Goal: Task Accomplishment & Management: Manage account settings

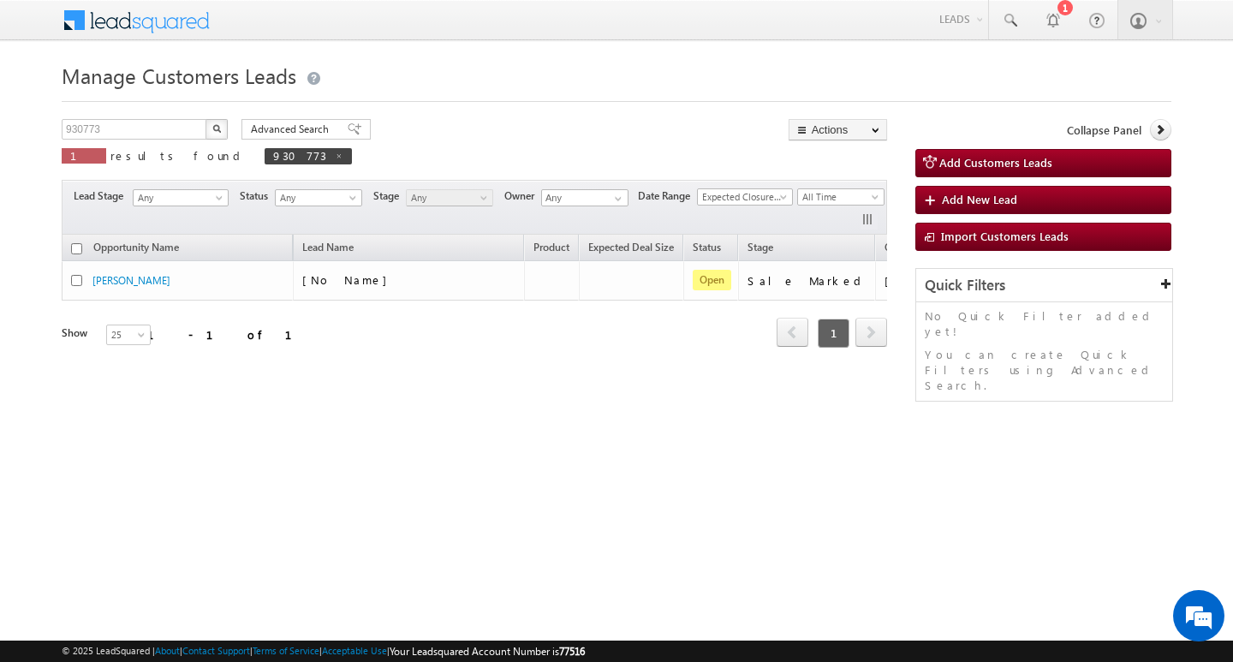
scroll to position [0, 69]
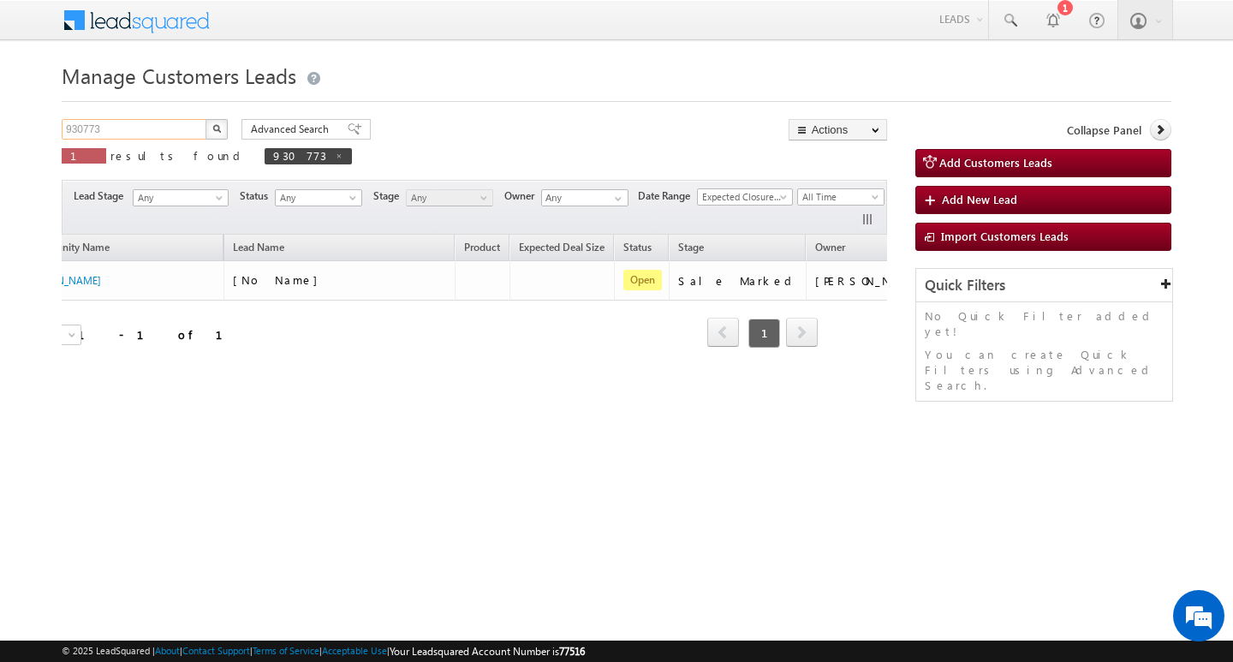
click at [119, 128] on input "930773" at bounding box center [135, 129] width 146 height 21
type input "Search Customers Leads"
click at [170, 128] on input "text" at bounding box center [135, 129] width 146 height 21
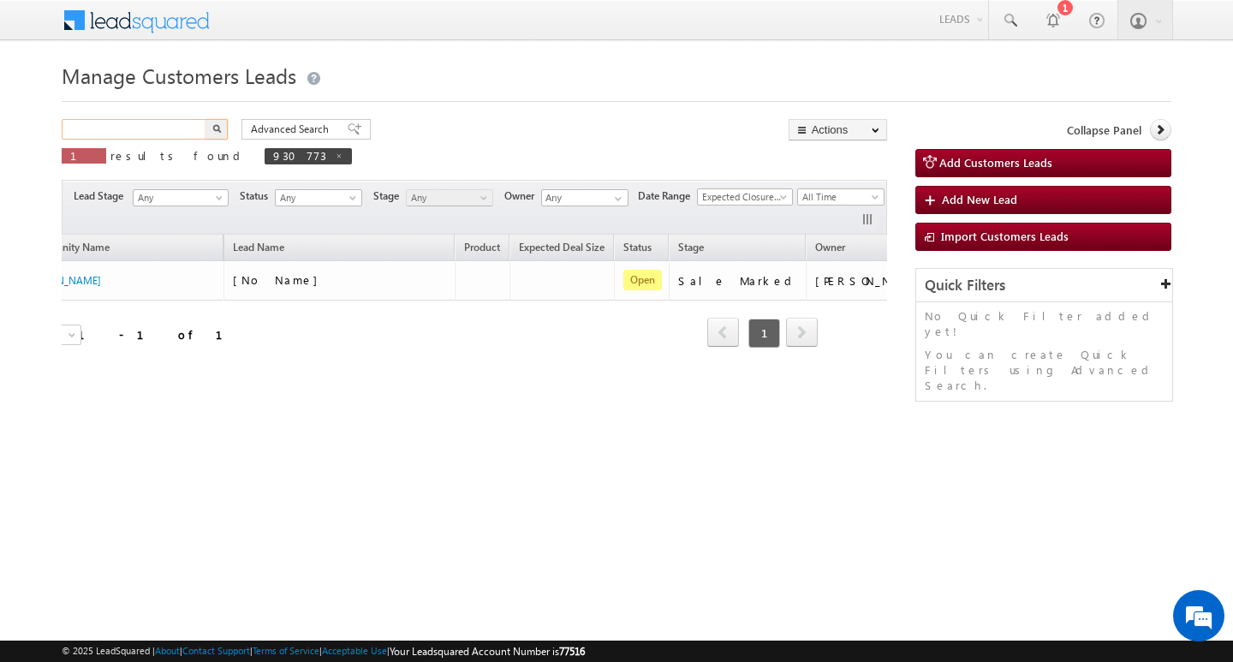
paste input "918834"
type input "918834"
click at [205, 119] on button "button" at bounding box center [216, 129] width 22 height 21
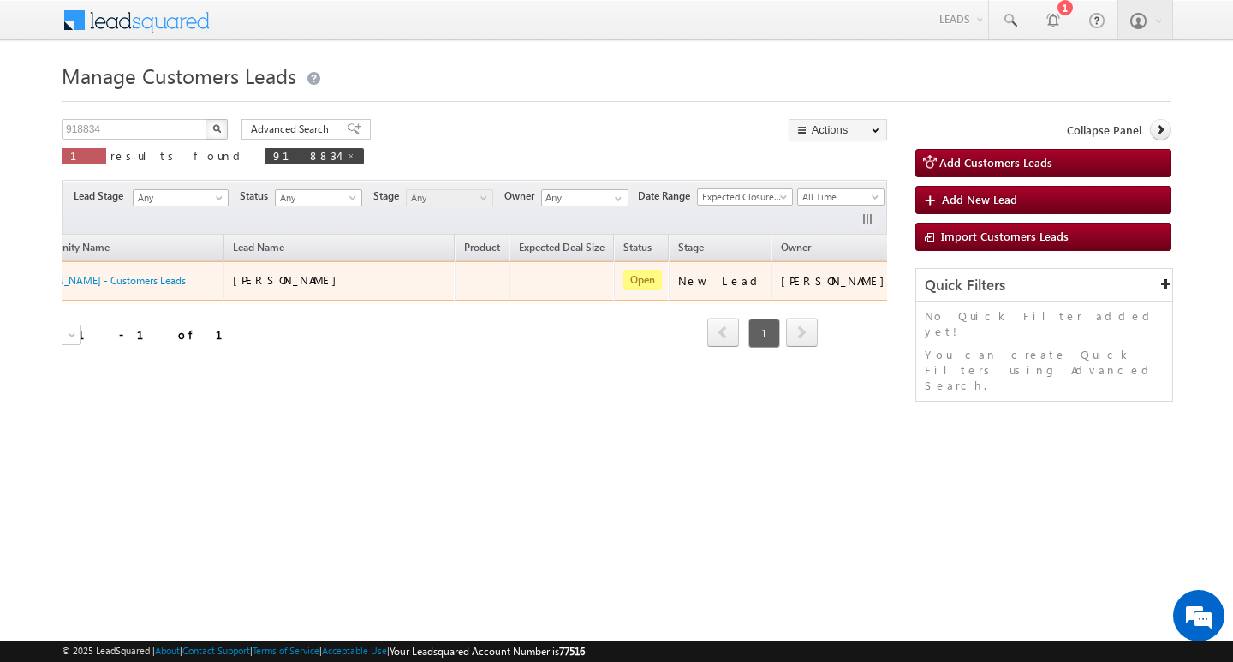
click at [901, 289] on td "Edit Change Owner Change Stage Add Activity Add Task Delete" at bounding box center [936, 280] width 71 height 39
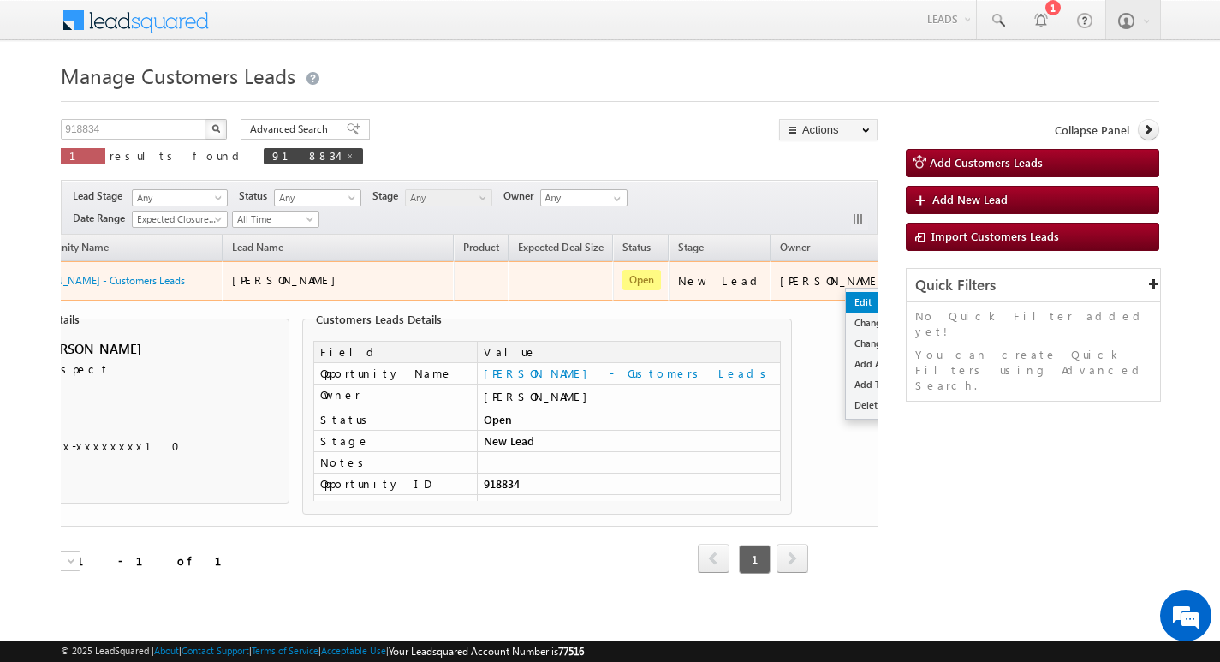
click at [846, 294] on link "Edit" at bounding box center [889, 302] width 86 height 21
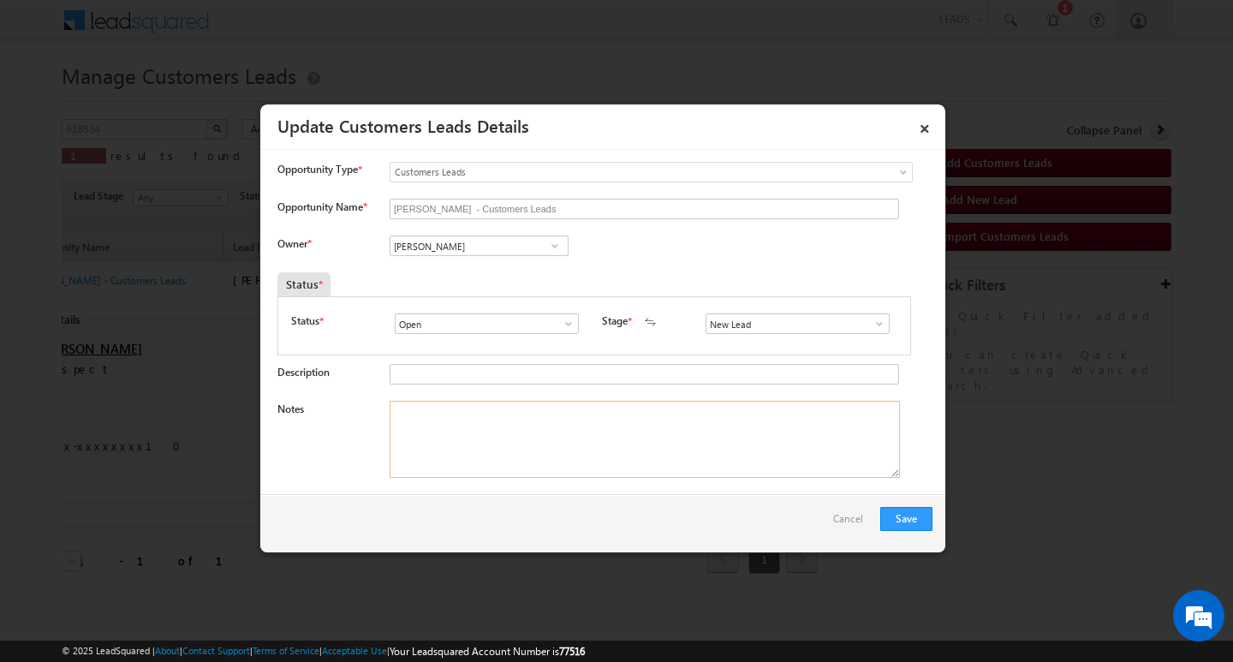
click at [560, 416] on textarea "Notes" at bounding box center [645, 439] width 510 height 77
click at [871, 323] on span at bounding box center [879, 324] width 17 height 14
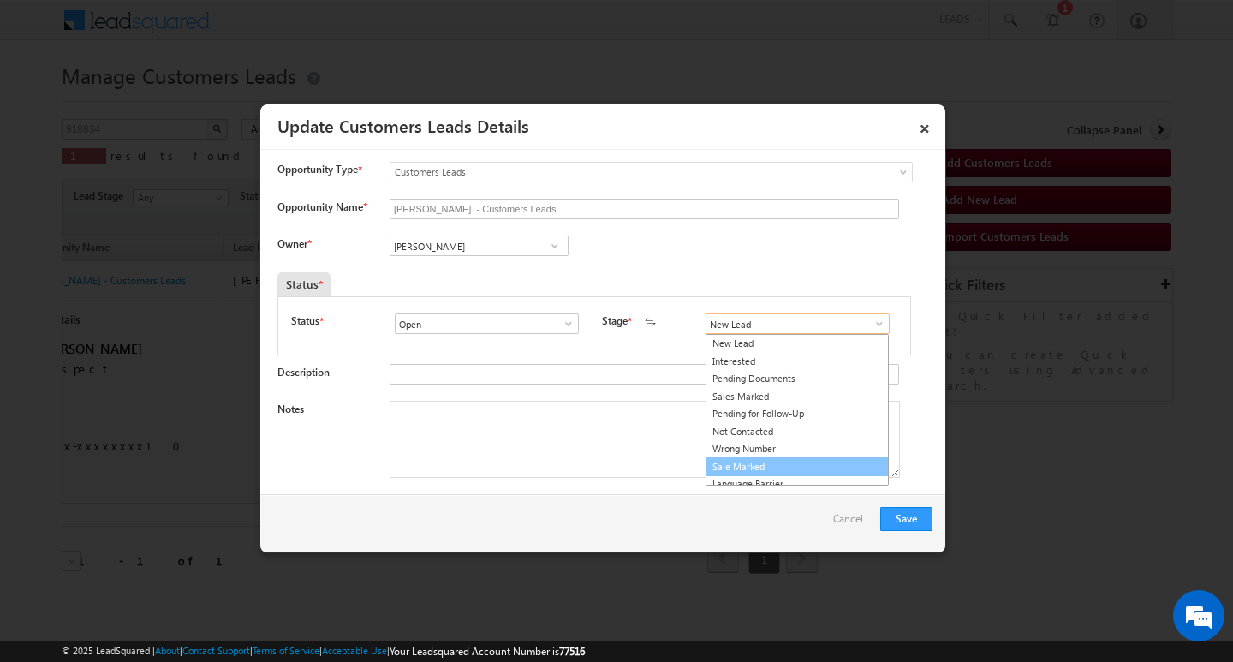
click at [795, 467] on link "Sale Marked" at bounding box center [797, 467] width 183 height 20
type input "Sale Marked"
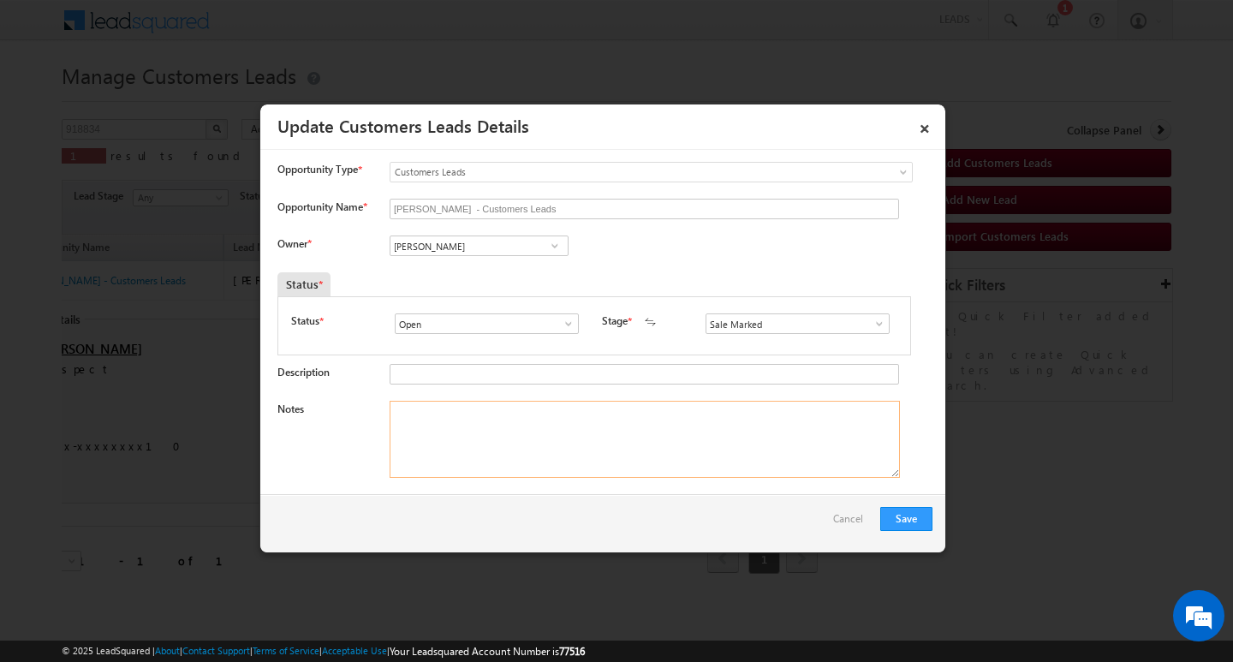
click at [686, 450] on textarea "Notes" at bounding box center [645, 439] width 510 height 77
click at [514, 241] on input "[PERSON_NAME]" at bounding box center [479, 245] width 179 height 21
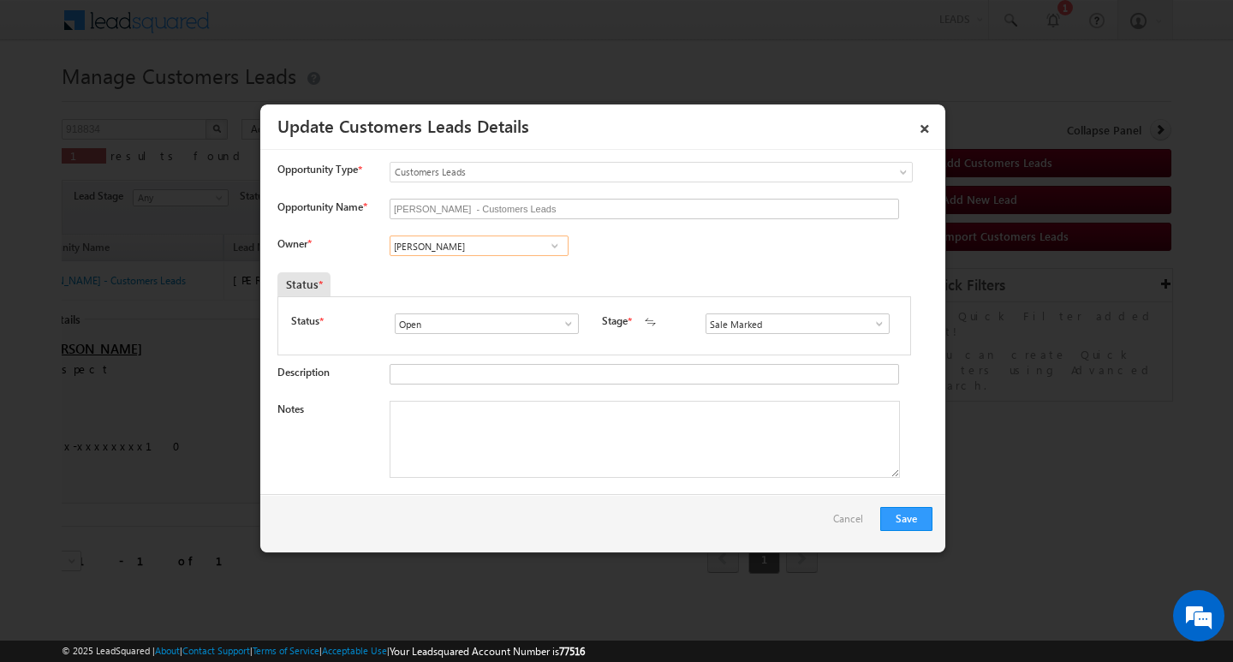
click at [514, 241] on input "[PERSON_NAME]" at bounding box center [479, 245] width 179 height 21
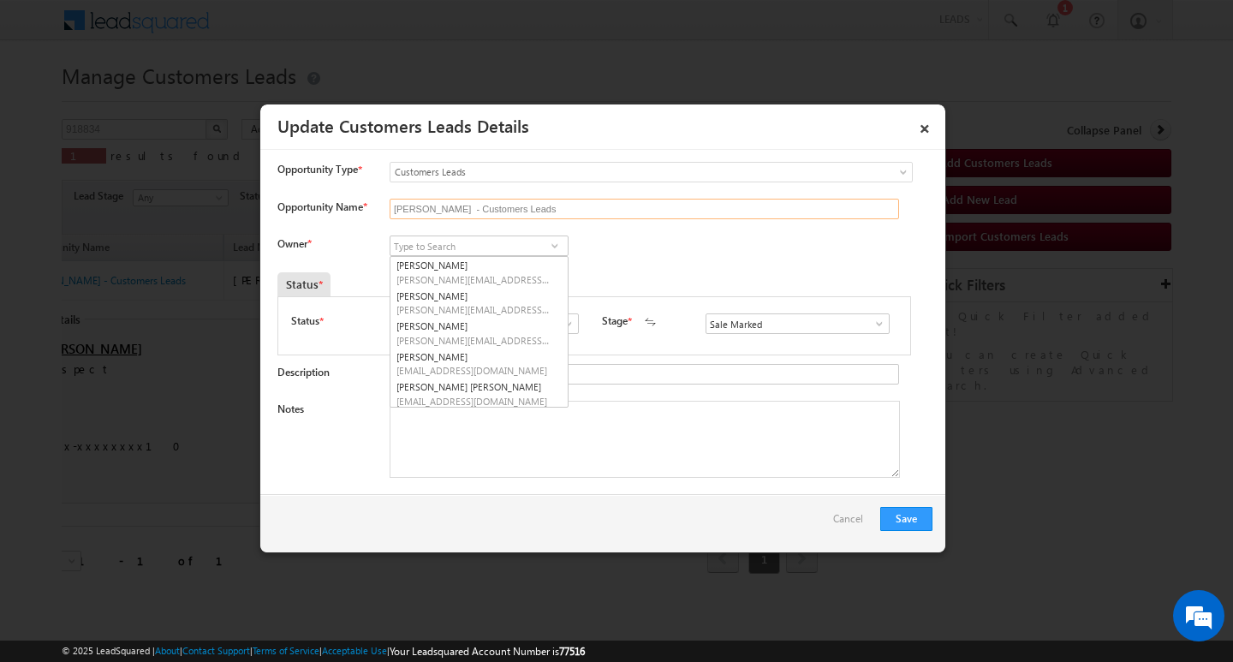
click at [539, 204] on input "[PERSON_NAME] - Customers Leads" at bounding box center [644, 209] width 509 height 21
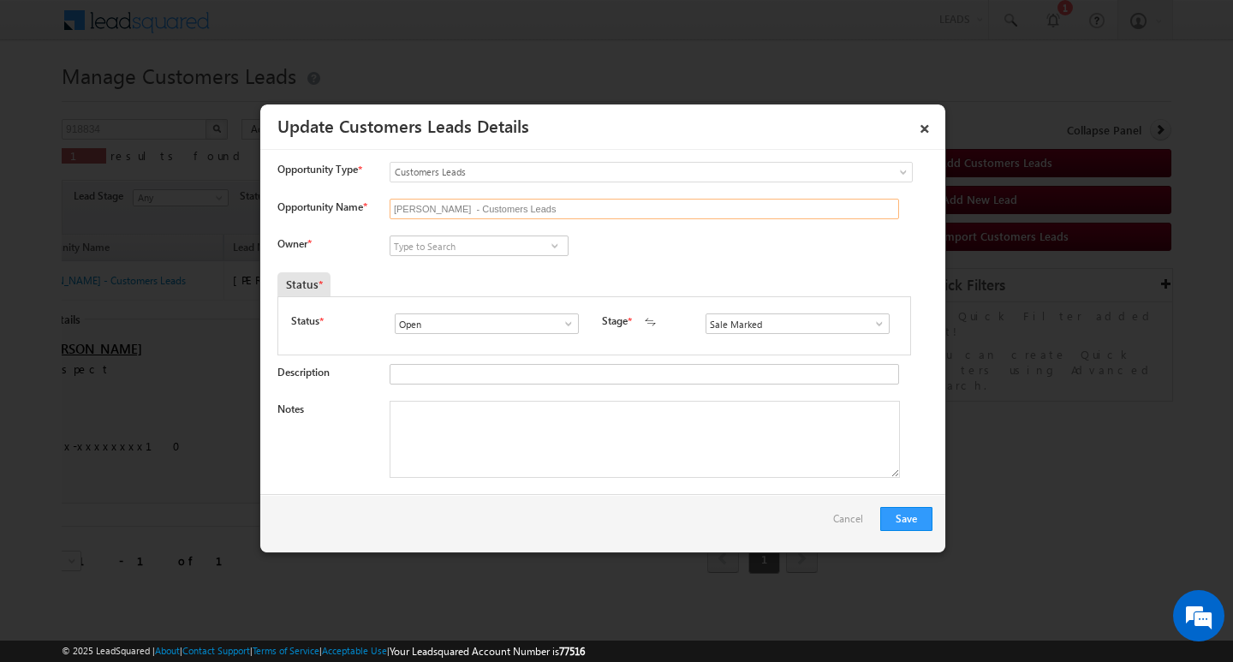
click at [539, 204] on input "[PERSON_NAME] - Customers Leads" at bounding box center [644, 209] width 509 height 21
click at [536, 218] on input "Opportunity Name *" at bounding box center [644, 209] width 509 height 21
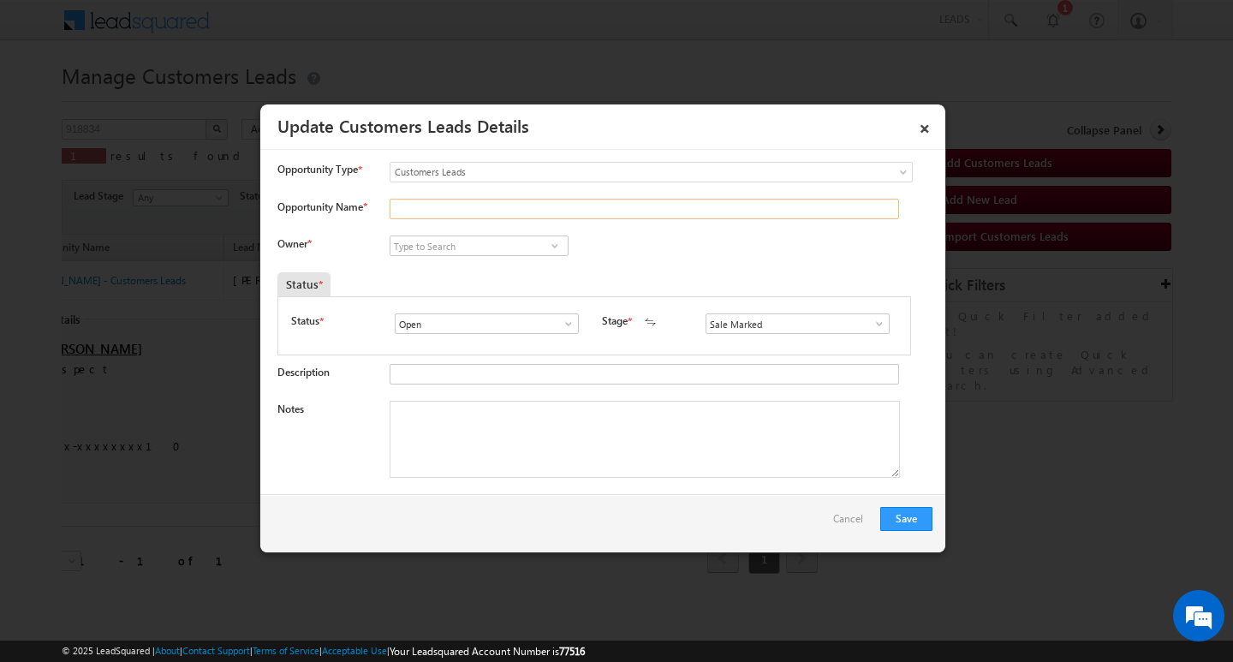
click at [550, 207] on input "Opportunity Name *" at bounding box center [644, 209] width 509 height 21
paste input "[PERSON_NAME]"
type input "[PERSON_NAME]"
click at [441, 247] on input at bounding box center [479, 245] width 179 height 21
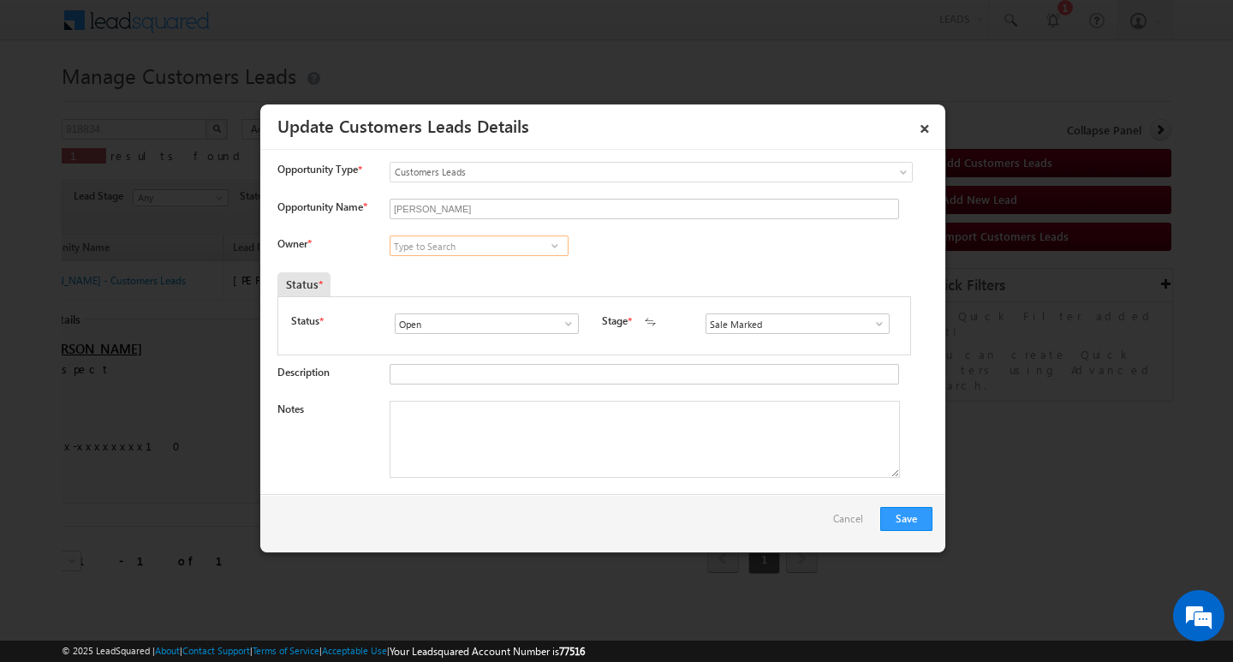
click at [441, 247] on input at bounding box center [479, 245] width 179 height 21
paste input "[PERSON_NAME]"
drag, startPoint x: 446, startPoint y: 262, endPoint x: 479, endPoint y: 356, distance: 99.9
click at [446, 263] on link "[PERSON_NAME] [PERSON_NAME][EMAIL_ADDRESS][DOMAIN_NAME]" at bounding box center [479, 272] width 179 height 33
type input "[PERSON_NAME]"
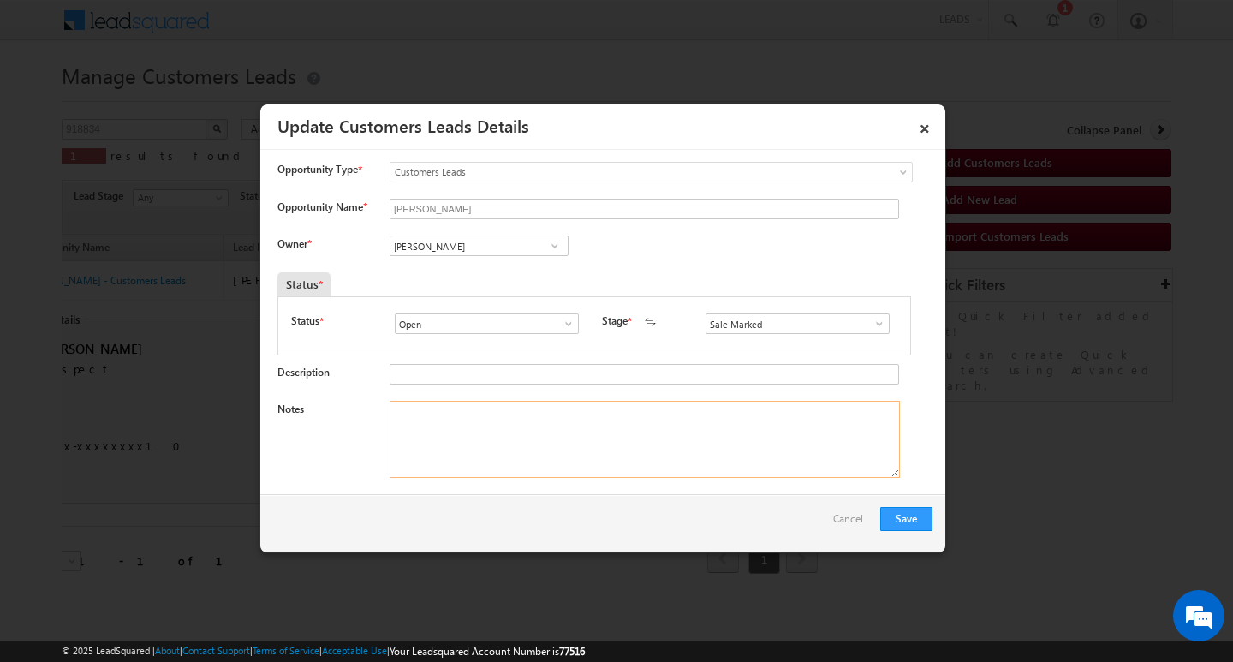
click at [512, 439] on textarea "Notes" at bounding box center [645, 439] width 510 height 77
click at [563, 445] on textarea "Notes" at bounding box center [645, 439] width 510 height 77
paste textarea "1 lakh Customer required top-up loan address [GEOGRAPHIC_DATA]"
type textarea "1 lakh Customer required top-up loan address [GEOGRAPHIC_DATA]"
click at [899, 521] on button "Save" at bounding box center [906, 519] width 52 height 24
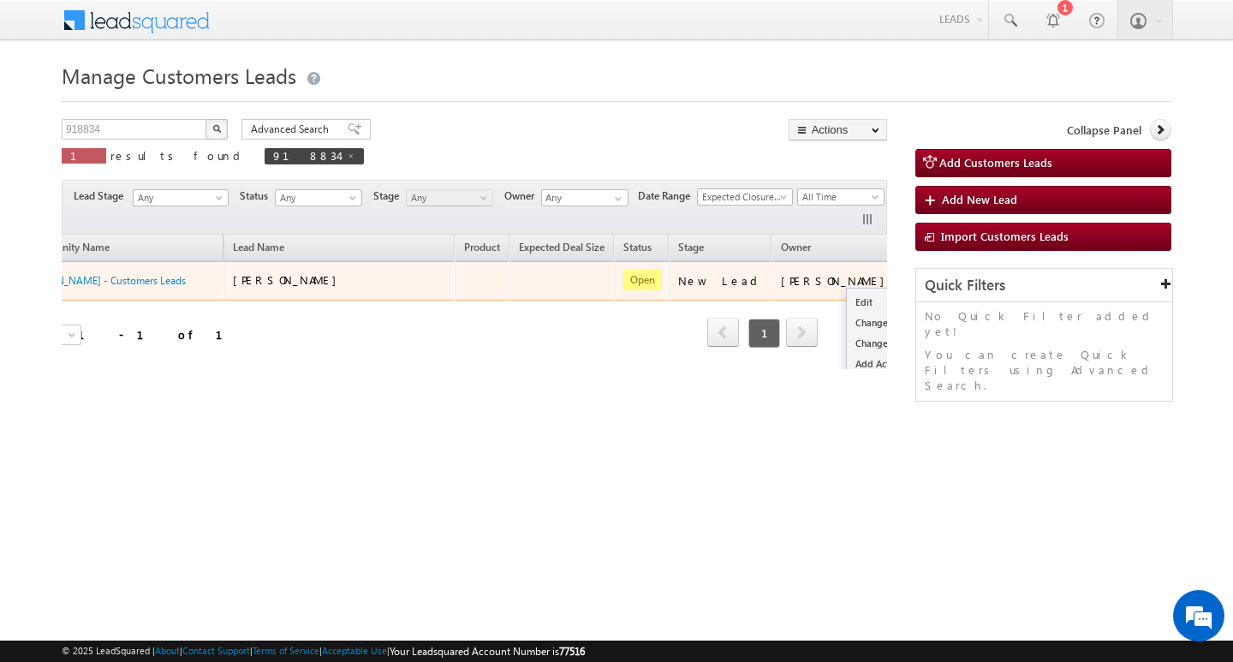
click at [915, 279] on button "button" at bounding box center [923, 279] width 17 height 17
click at [847, 297] on link "Edit" at bounding box center [890, 302] width 86 height 21
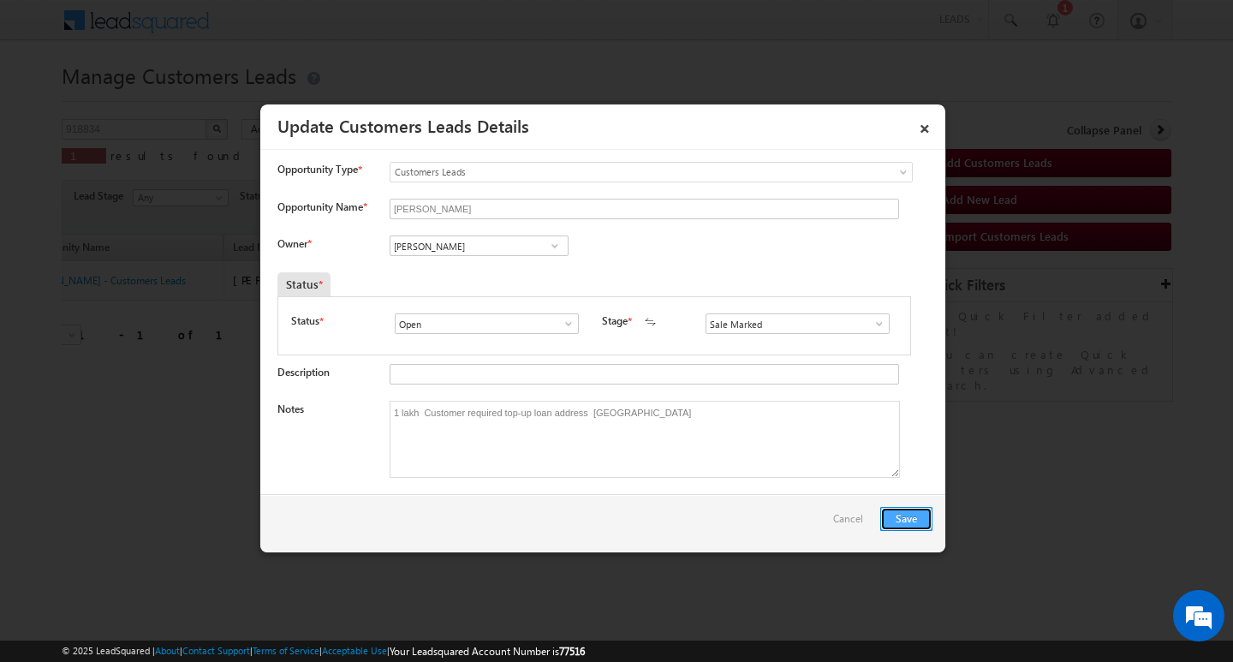
click at [898, 514] on button "Save" at bounding box center [906, 519] width 52 height 24
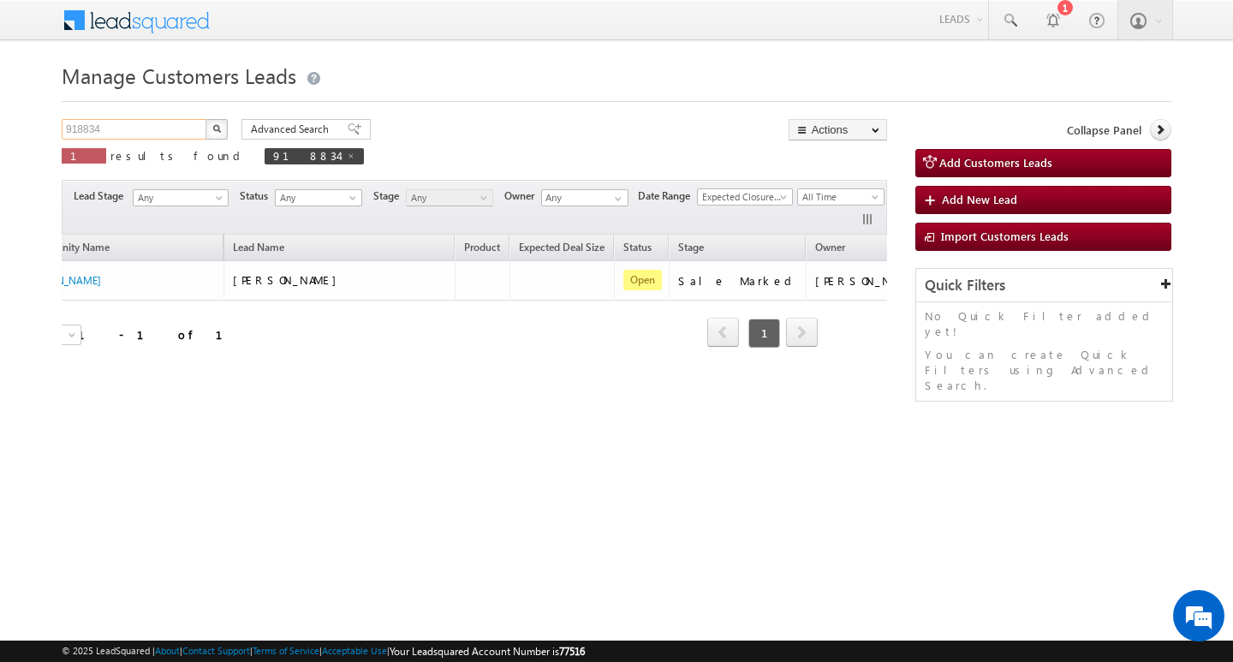
click at [155, 139] on input "918834" at bounding box center [135, 129] width 146 height 21
type input "Search Customers Leads"
click at [177, 133] on input "text" at bounding box center [135, 129] width 146 height 21
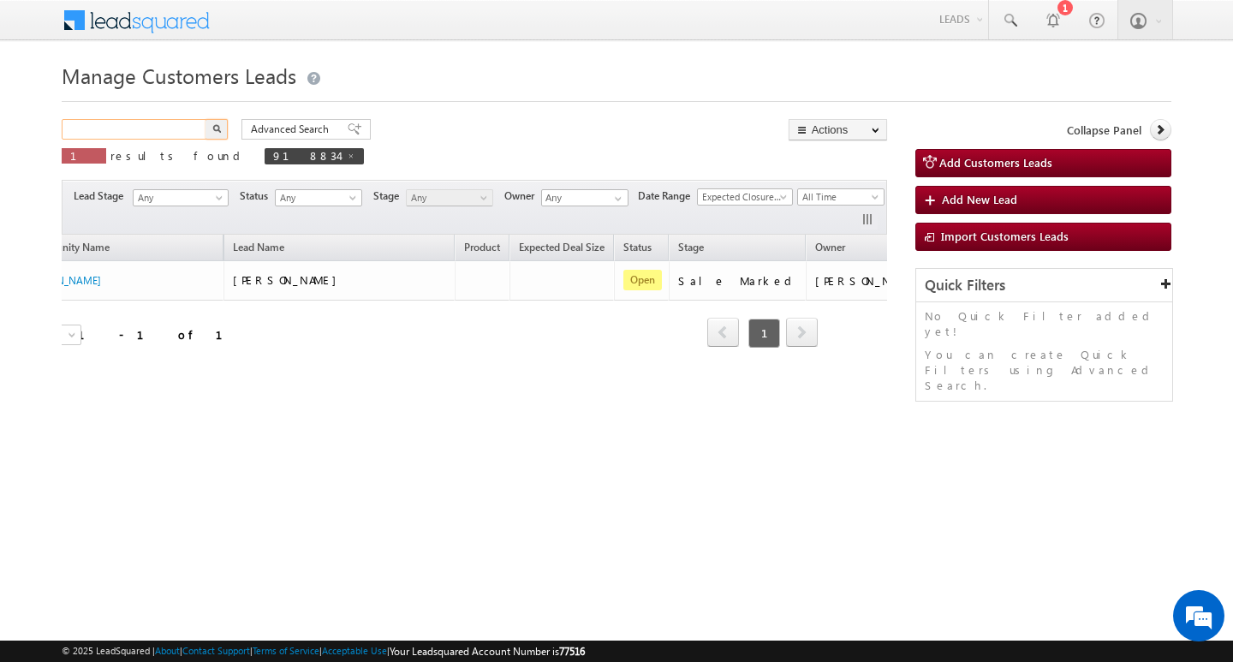
paste input "870401"
type input "870401"
click at [205, 119] on button "button" at bounding box center [216, 129] width 22 height 21
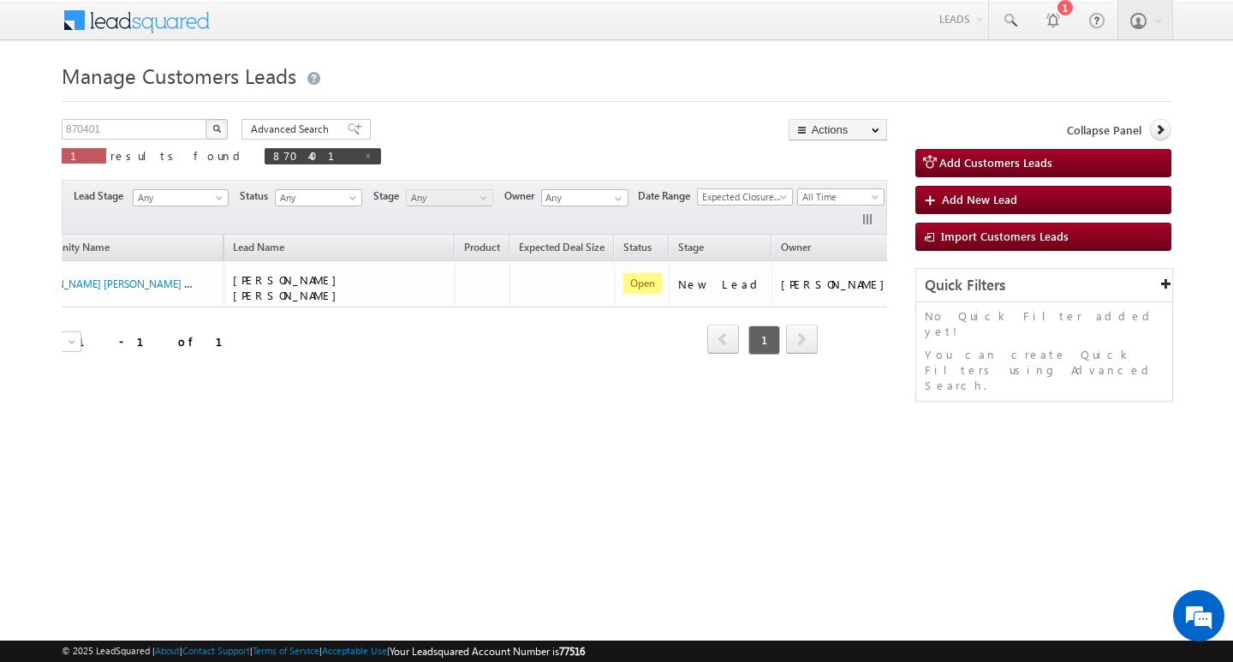
scroll to position [0, 129]
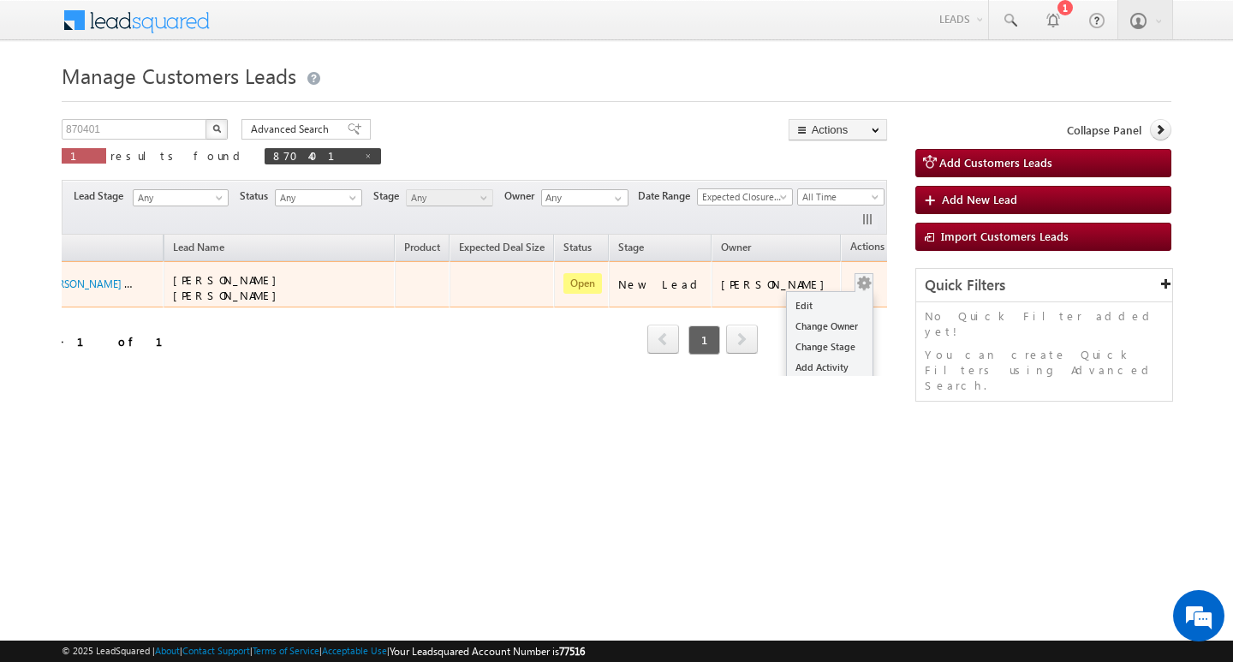
click at [855, 275] on button "button" at bounding box center [863, 283] width 17 height 17
click at [820, 296] on link "Edit" at bounding box center [830, 305] width 86 height 21
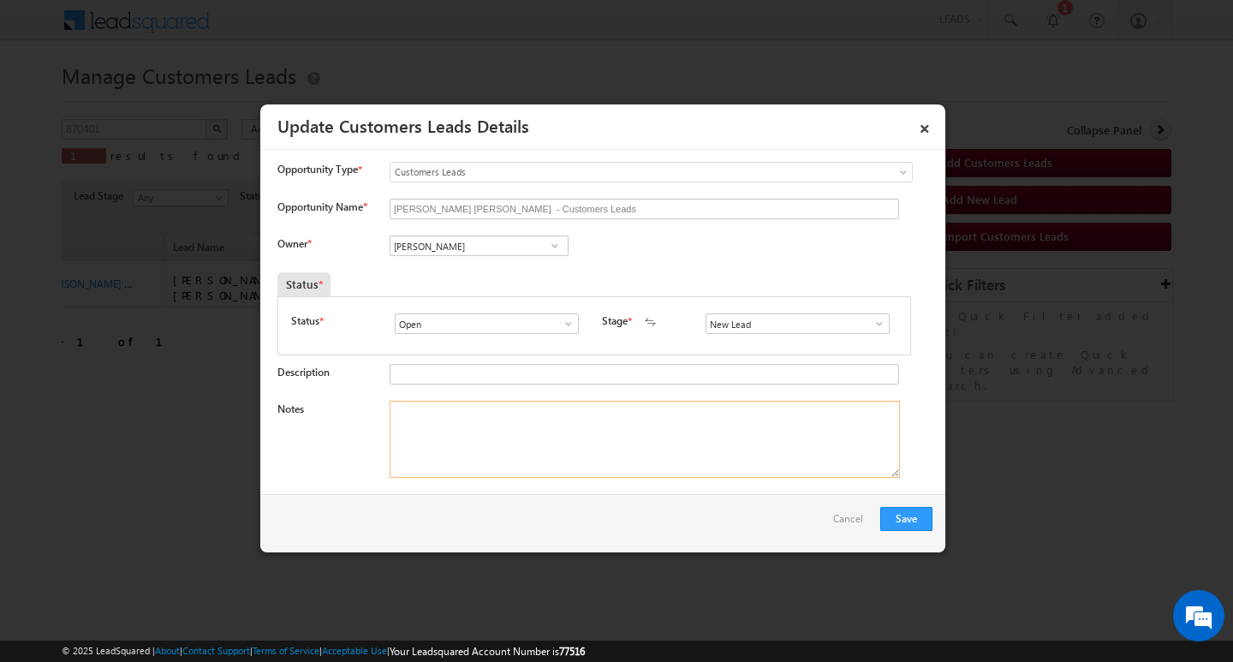
click at [622, 451] on textarea "Notes" at bounding box center [645, 439] width 510 height 77
click at [590, 425] on textarea "Notes" at bounding box center [645, 439] width 510 height 77
paste textarea "[PERSON_NAME] [PERSON_NAME]/ MOTHE INCOME : 45K WORAK EXPW : 20 / CO AAP : [PER…"
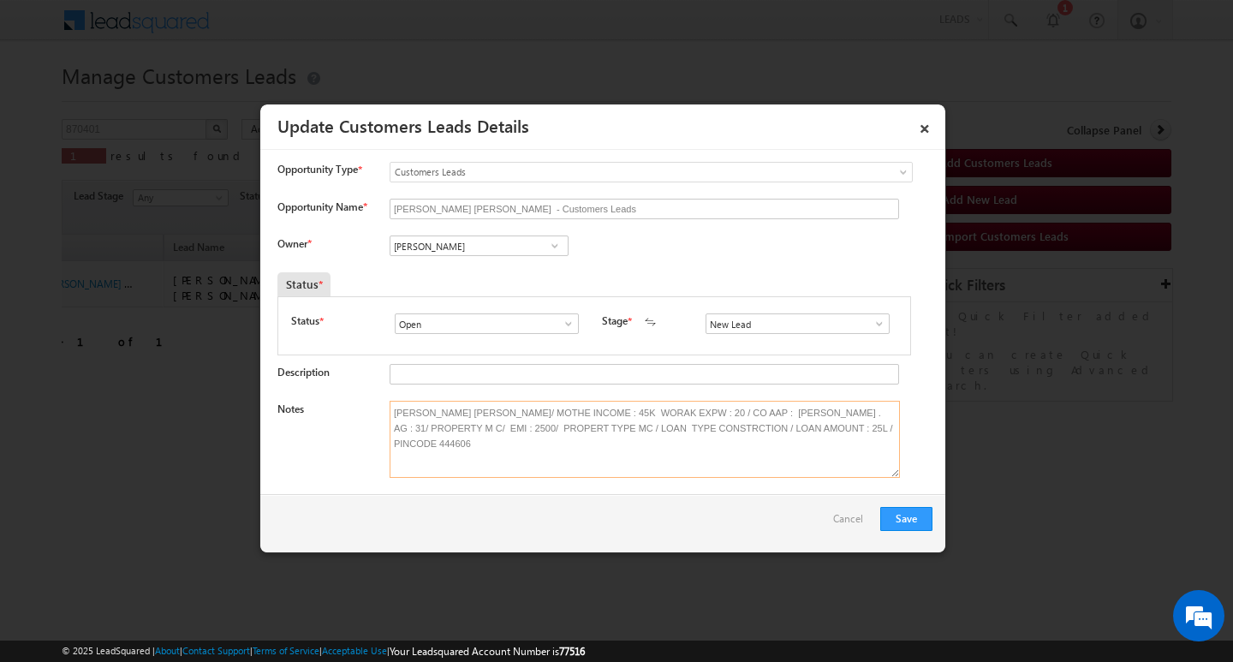
type textarea "[PERSON_NAME] [PERSON_NAME]/ MOTHE INCOME : 45K WORAK EXPW : 20 / CO AAP : [PER…"
click at [871, 327] on span at bounding box center [879, 324] width 17 height 14
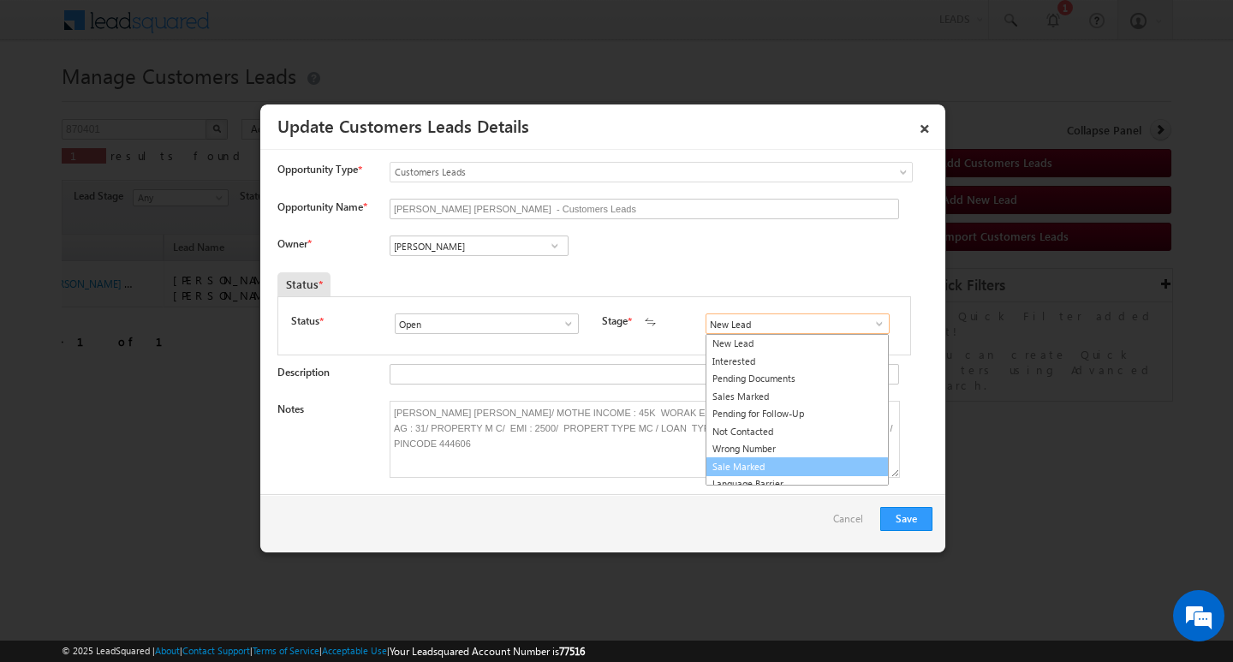
click at [823, 463] on link "Sale Marked" at bounding box center [797, 467] width 183 height 20
type input "Sale Marked"
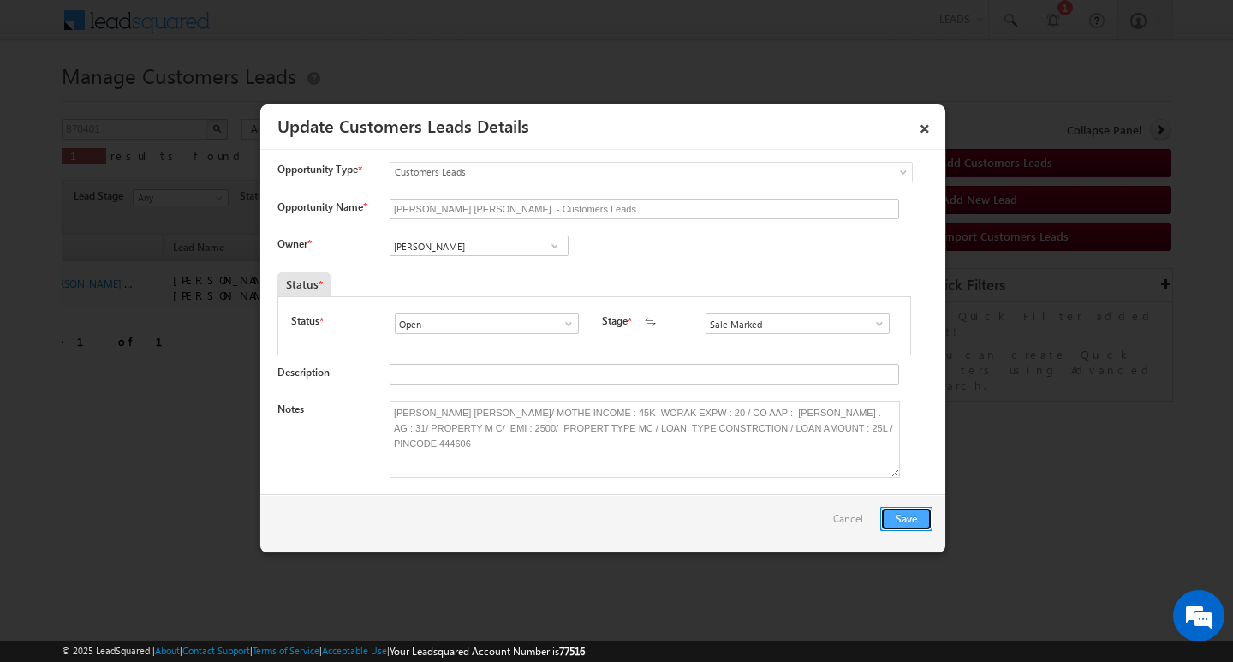
click at [897, 510] on button "Save" at bounding box center [906, 519] width 52 height 24
